Goal: Transaction & Acquisition: Purchase product/service

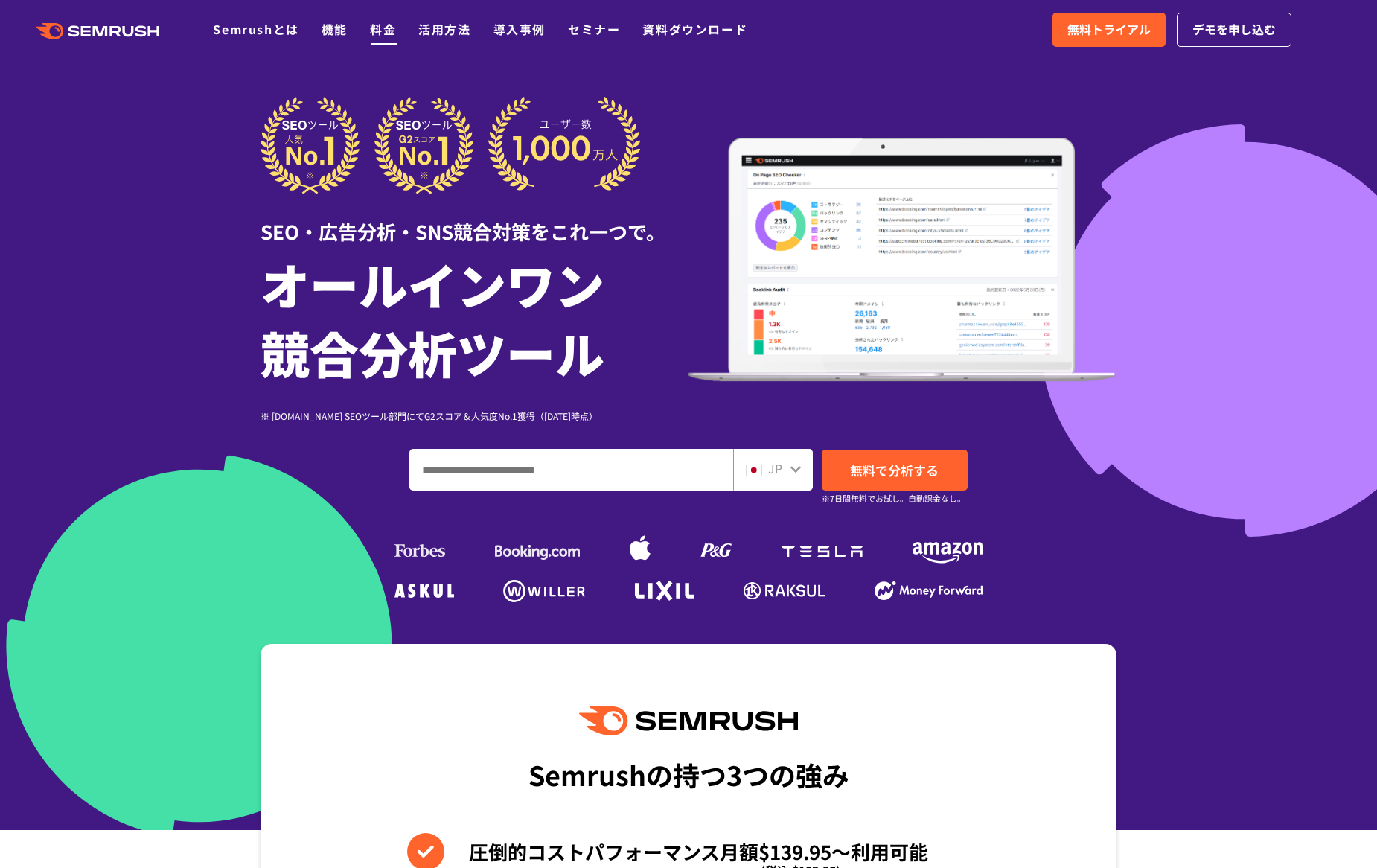
click at [388, 31] on link "料金" at bounding box center [382, 28] width 26 height 18
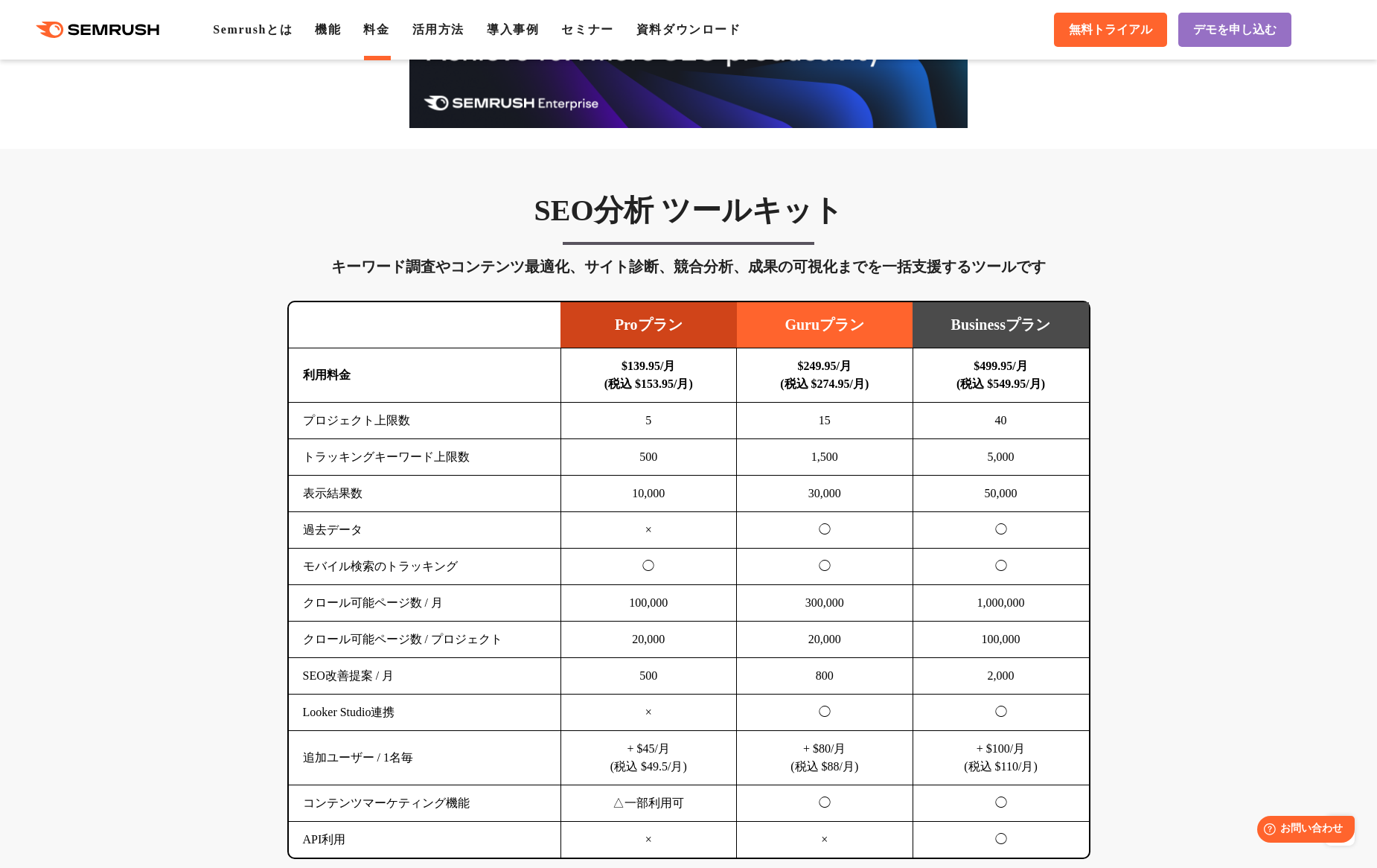
scroll to position [495, 0]
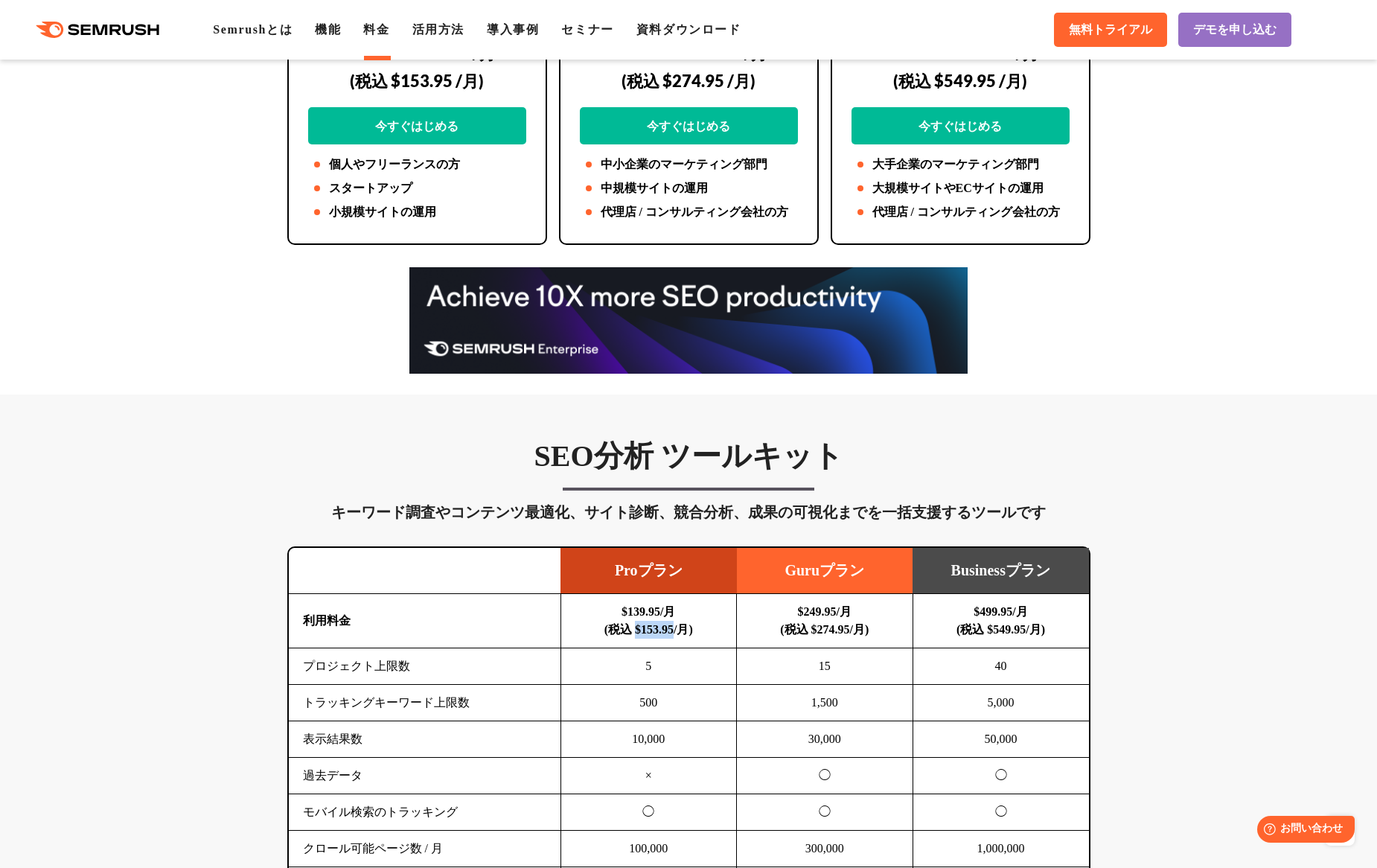
drag, startPoint x: 679, startPoint y: 626, endPoint x: 626, endPoint y: 624, distance: 53.0
click at [626, 624] on b "$139.95/月 (税込 $153.95/月)" at bounding box center [649, 620] width 88 height 31
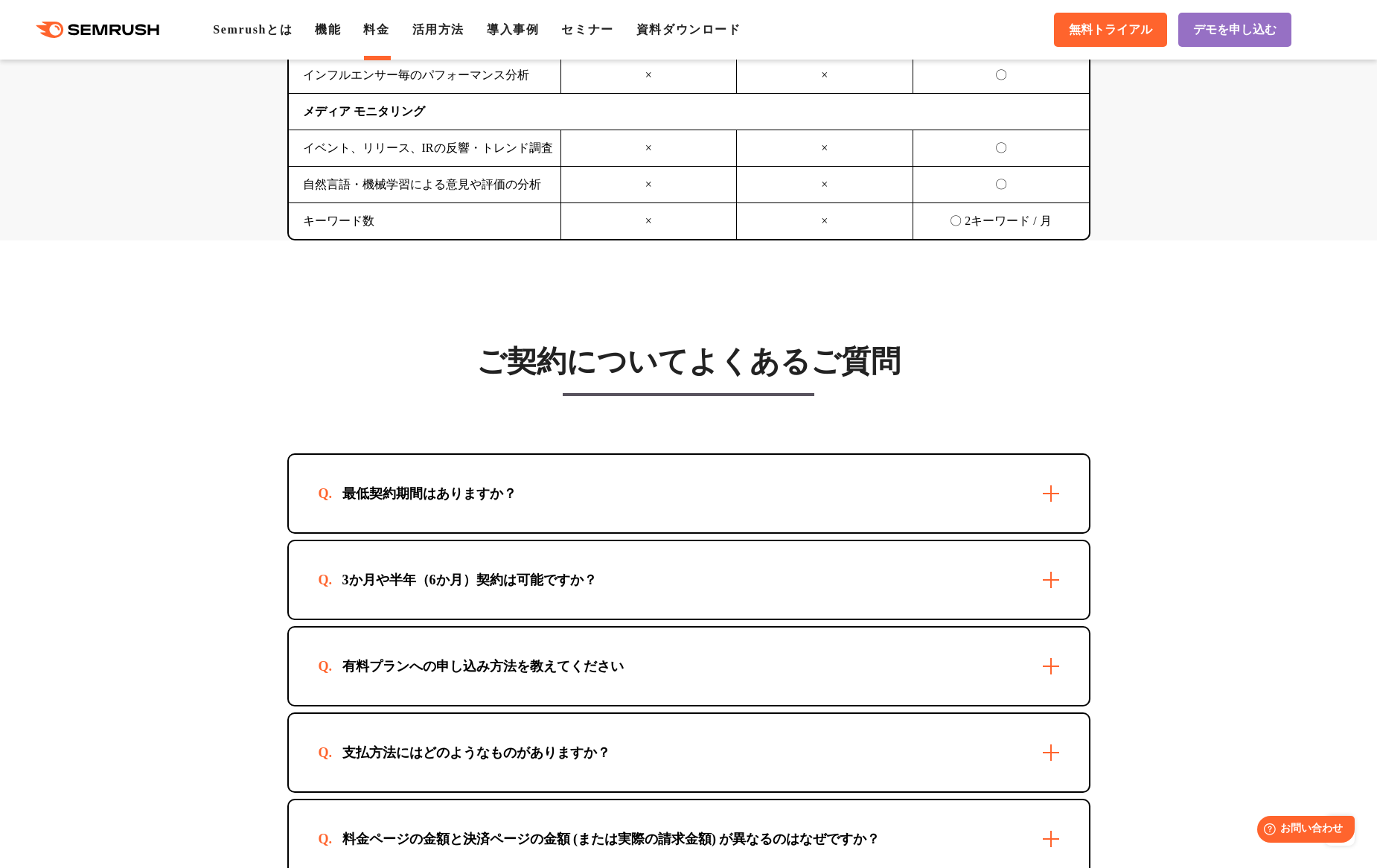
scroll to position [4798, 0]
